Goal: Find specific page/section: Find specific page/section

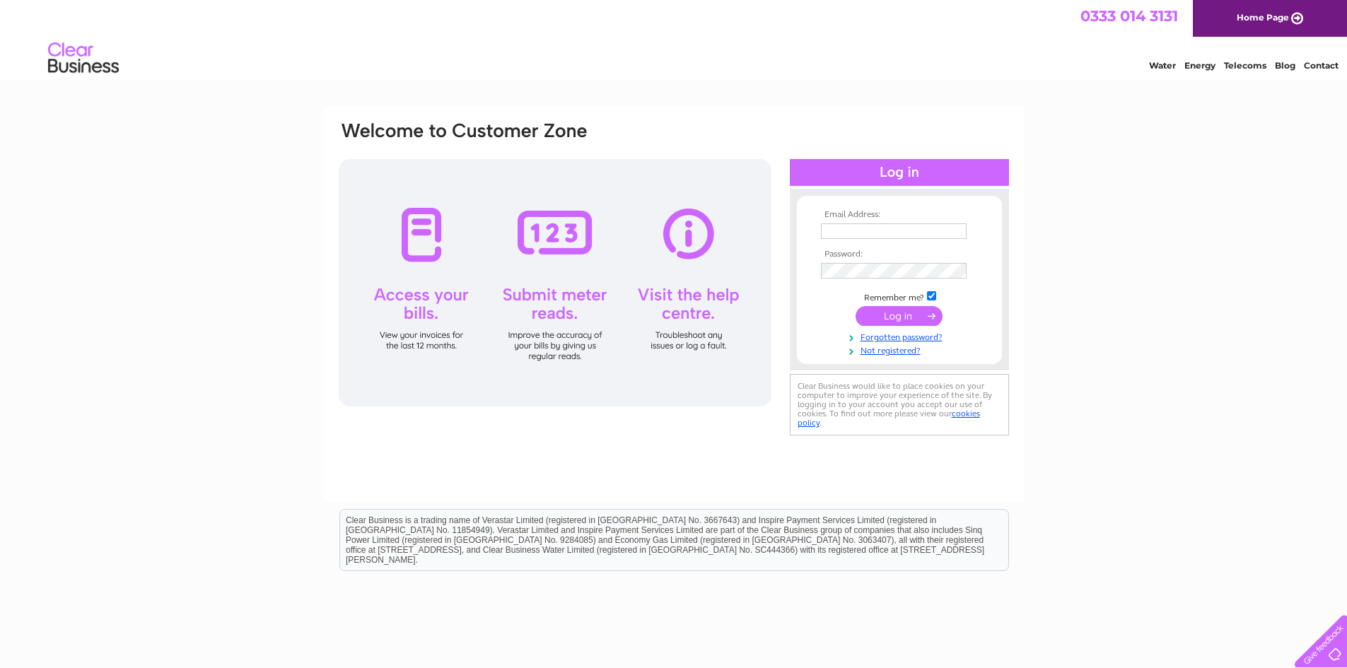
type input "office@midlandlivestock.co.uk"
click at [903, 312] on input "submit" at bounding box center [898, 316] width 87 height 20
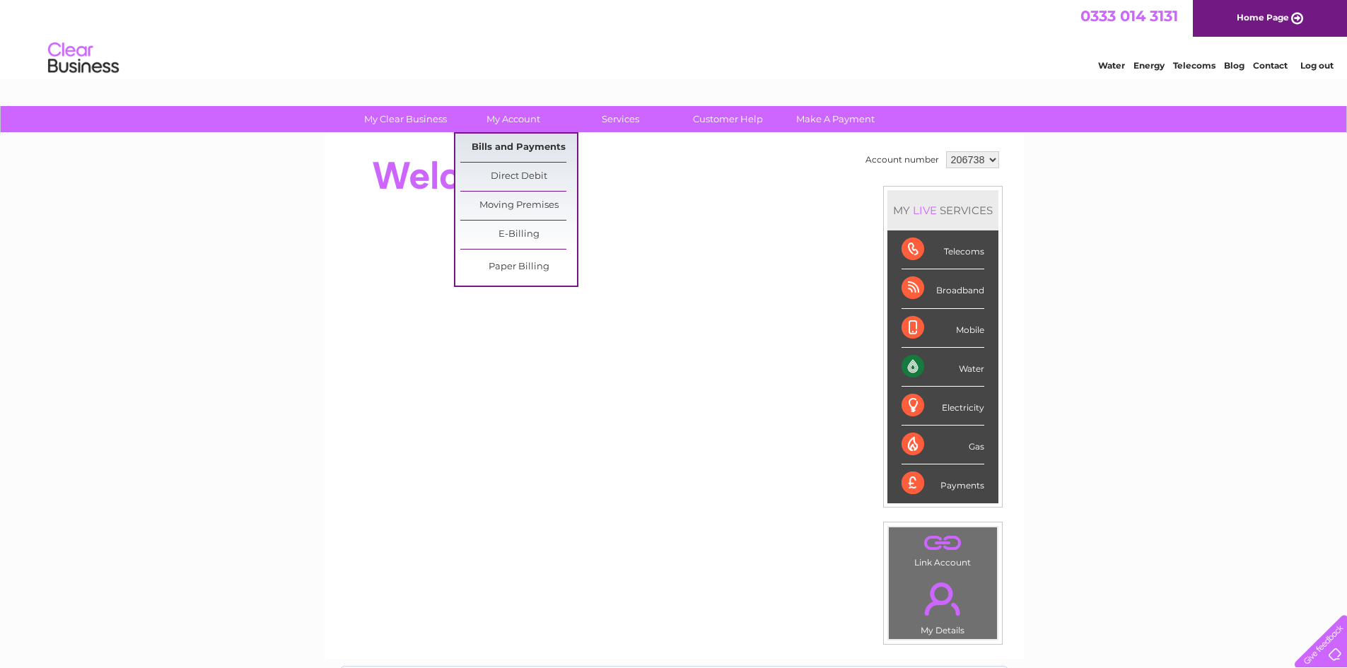
click at [517, 145] on link "Bills and Payments" at bounding box center [518, 148] width 117 height 28
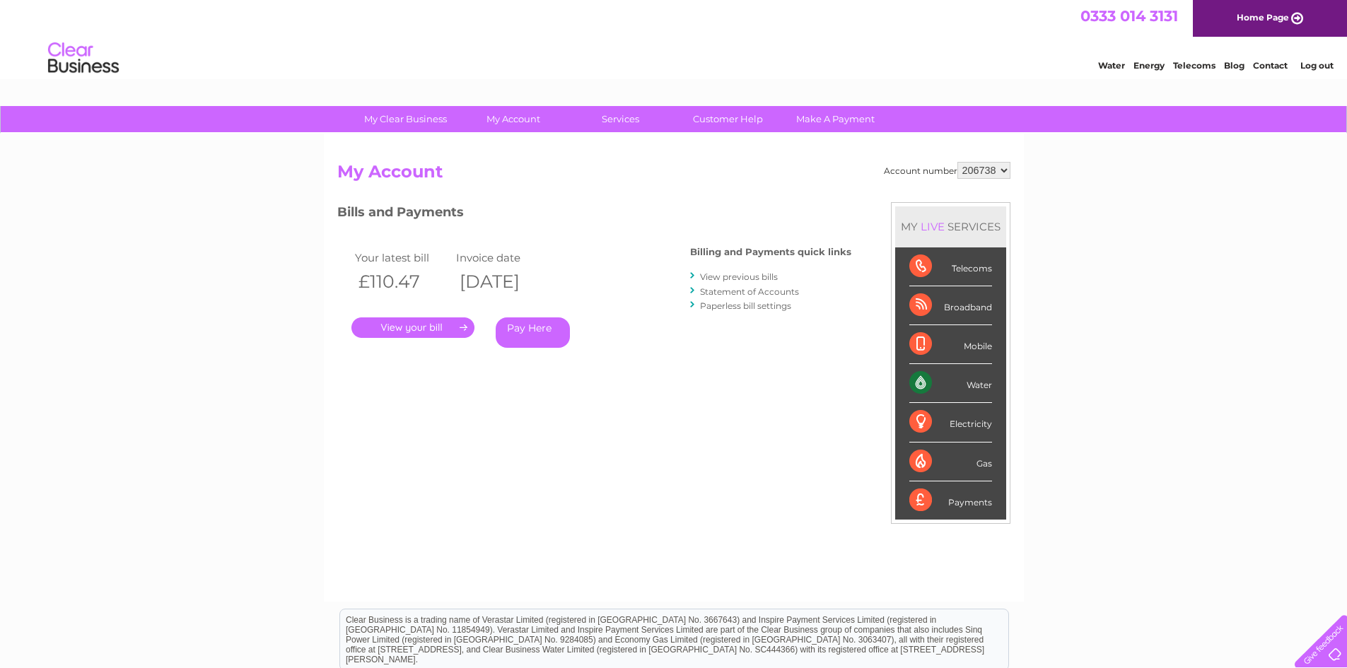
click at [460, 327] on link "." at bounding box center [412, 327] width 123 height 21
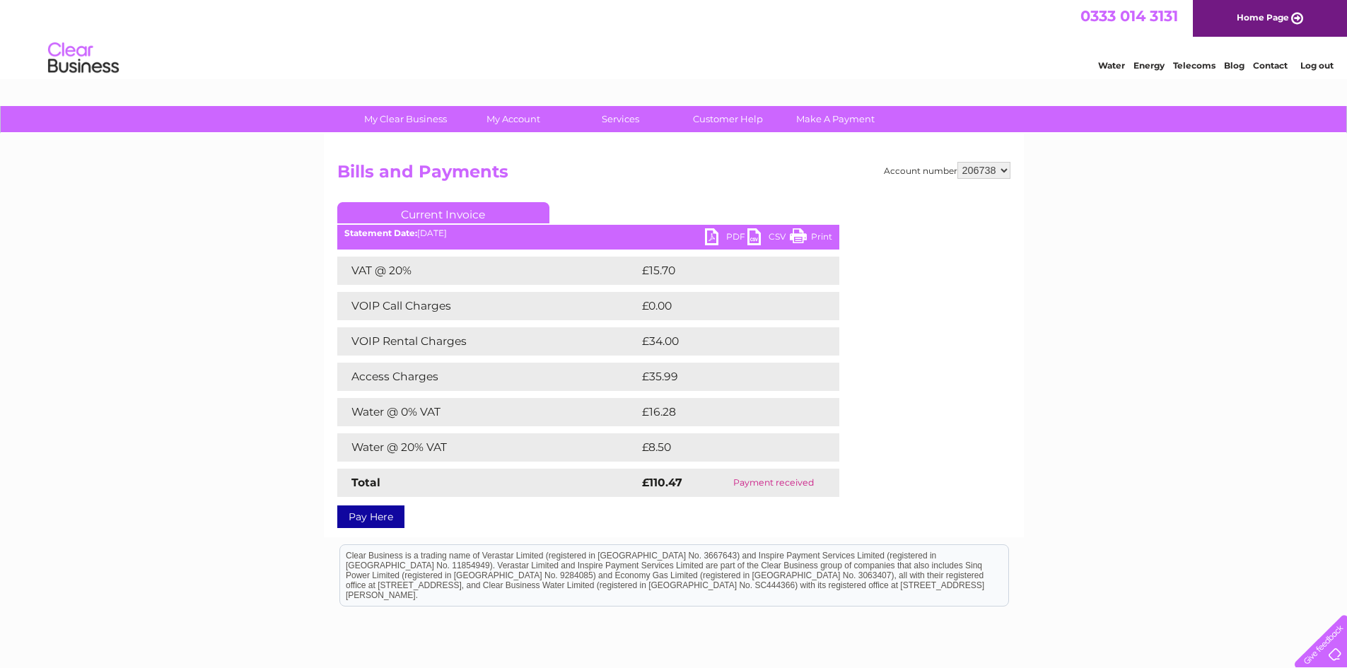
click at [722, 236] on link "PDF" at bounding box center [726, 238] width 42 height 21
